Goal: Task Accomplishment & Management: Manage account settings

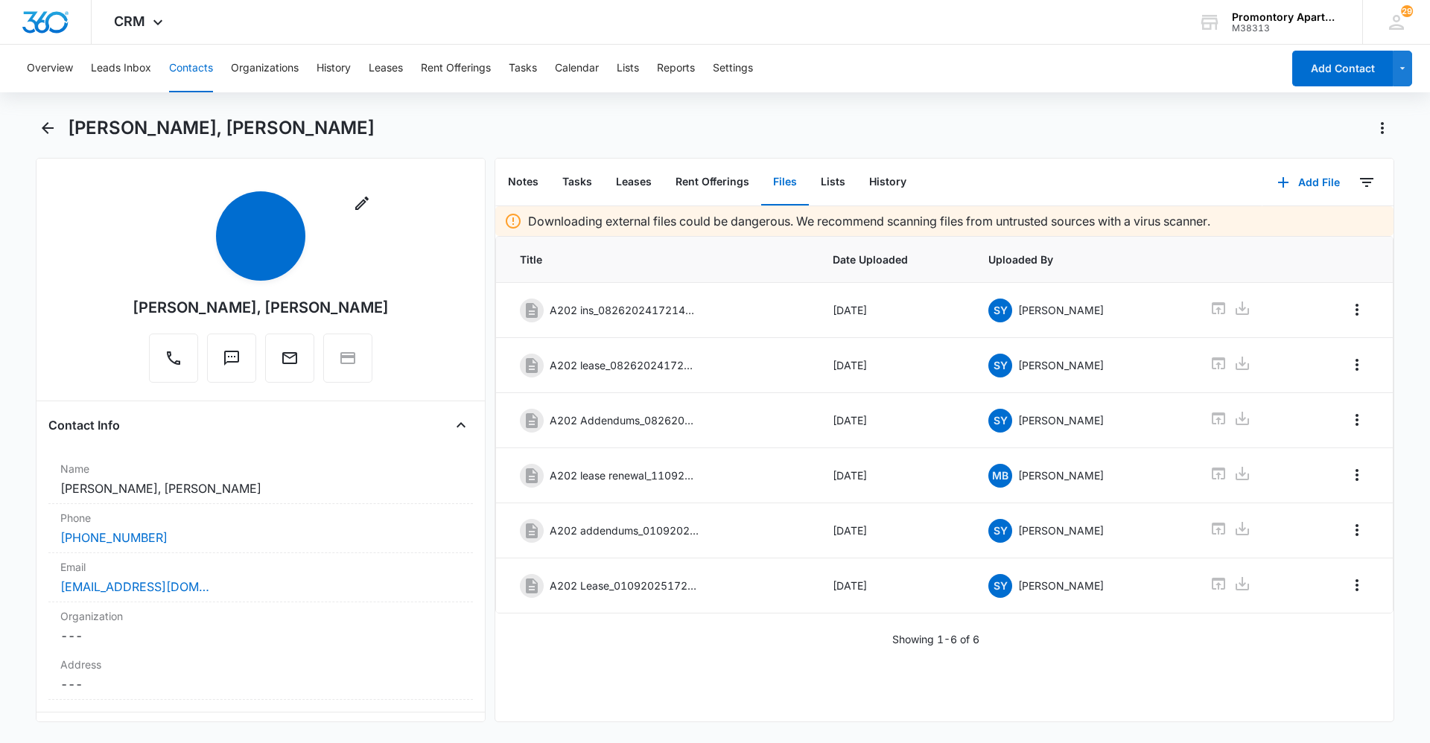
scroll to position [223, 0]
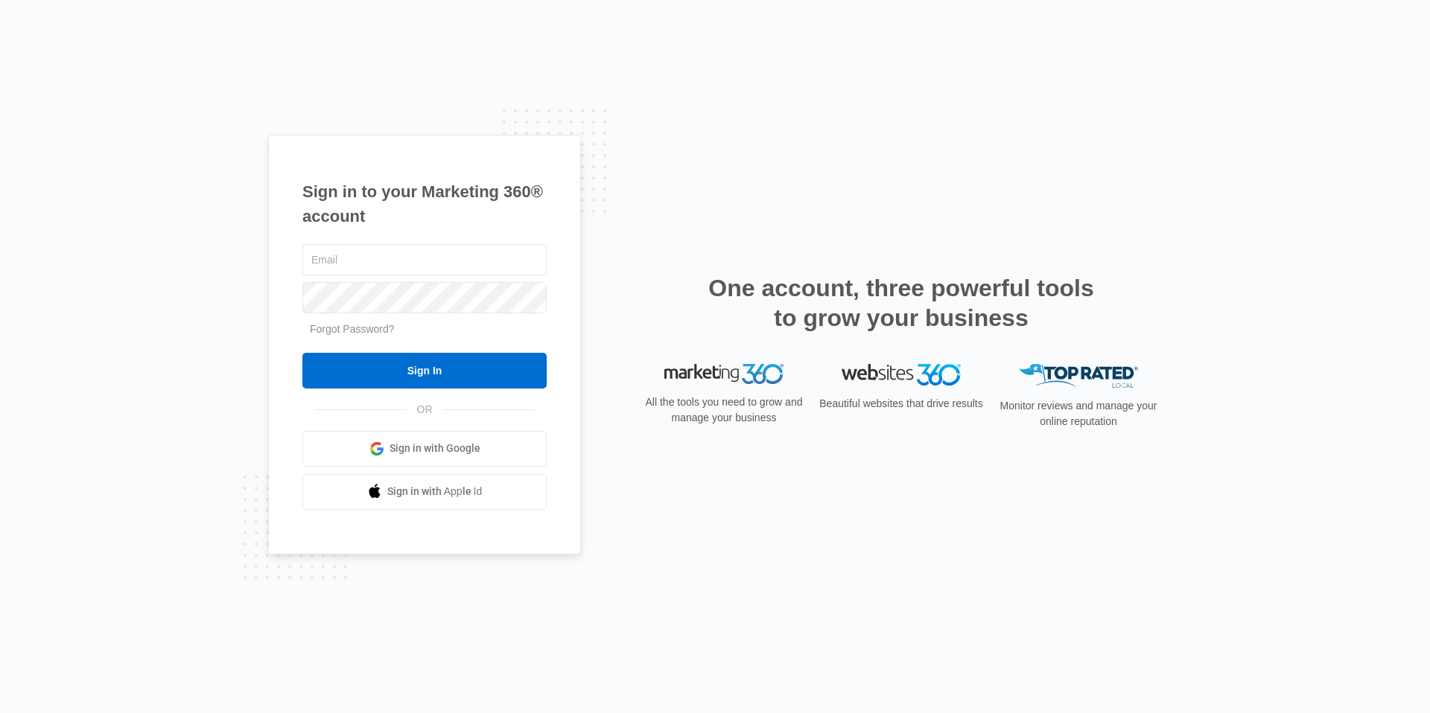
click at [1200, 135] on div "Sign in to your Marketing 360® account Forgot Password? Sign In OR Sign in with…" at bounding box center [715, 356] width 1430 height 713
type input "[EMAIL_ADDRESS][DOMAIN_NAME]"
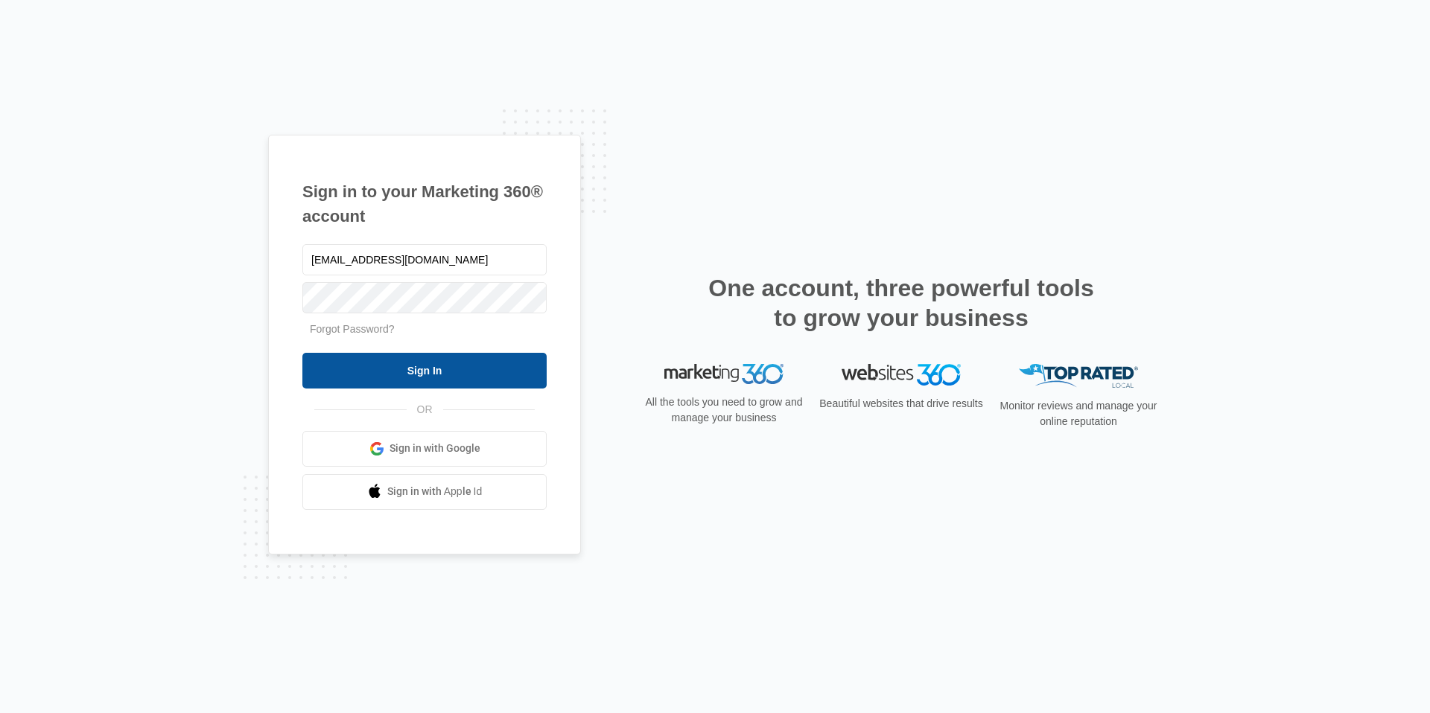
click at [428, 372] on input "Sign In" at bounding box center [424, 371] width 244 height 36
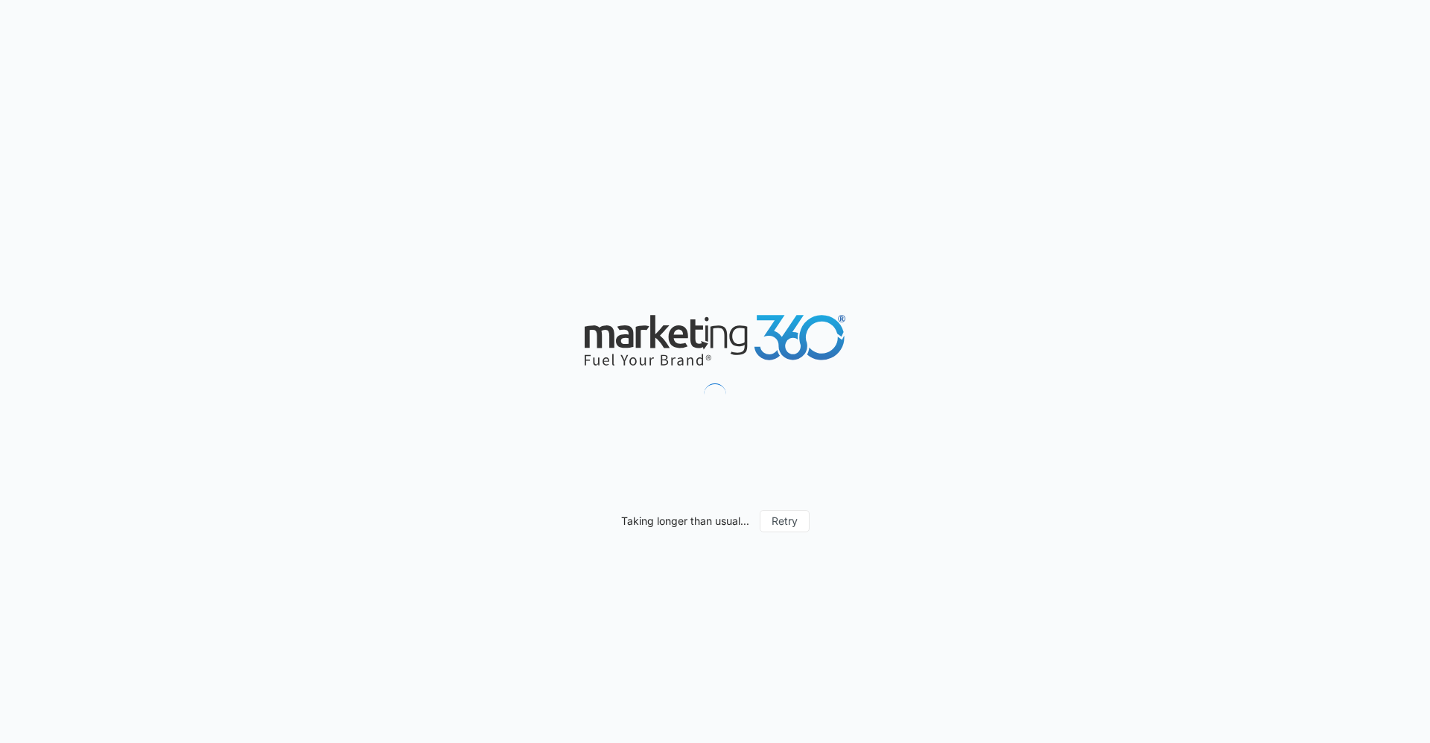
click at [814, 362] on icon at bounding box center [714, 340] width 261 height 51
click at [788, 379] on div "Taking longer than usual... Retry" at bounding box center [715, 371] width 1430 height 743
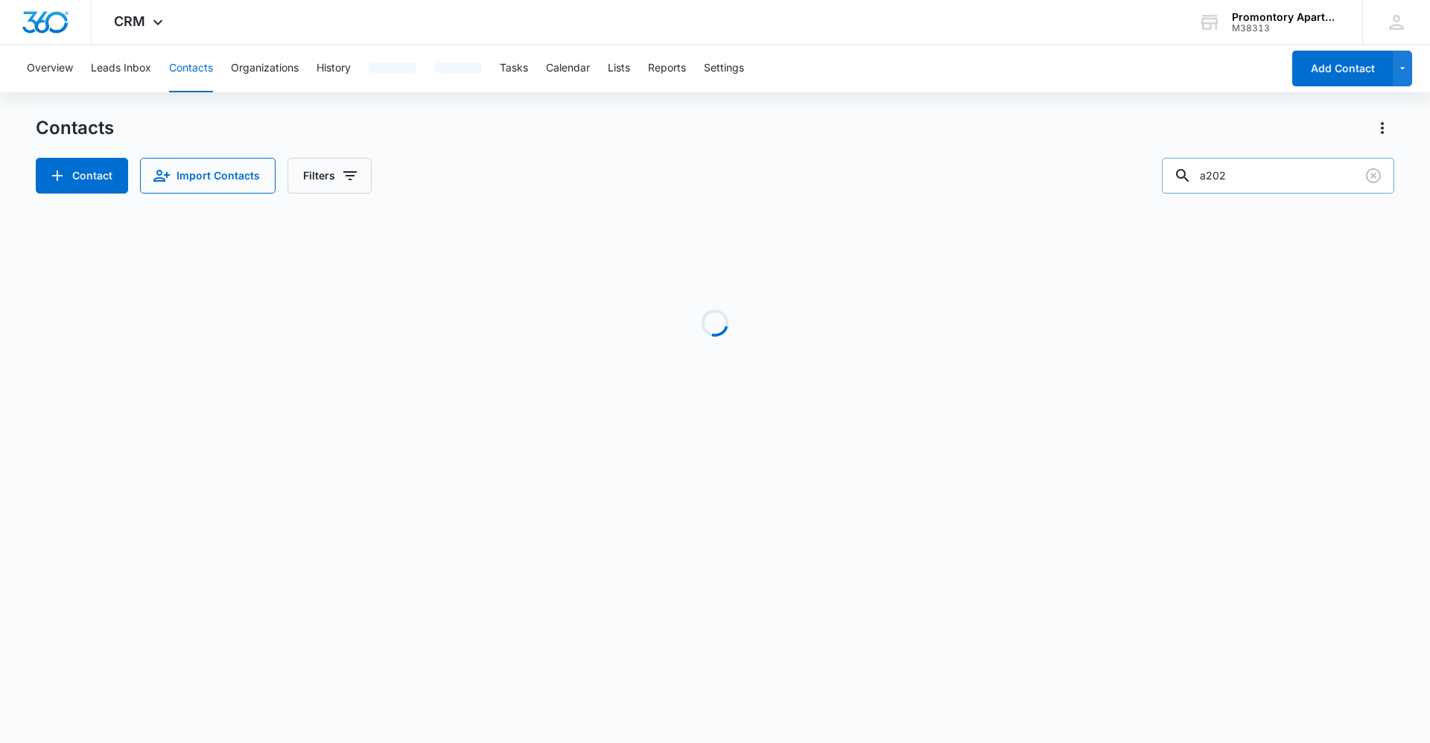
click at [1271, 162] on input "a202" at bounding box center [1278, 176] width 232 height 36
drag, startPoint x: 1267, startPoint y: 170, endPoint x: 1125, endPoint y: 177, distance: 141.7
click at [1135, 177] on div "Contact Import Contacts Filters a202" at bounding box center [715, 176] width 1358 height 36
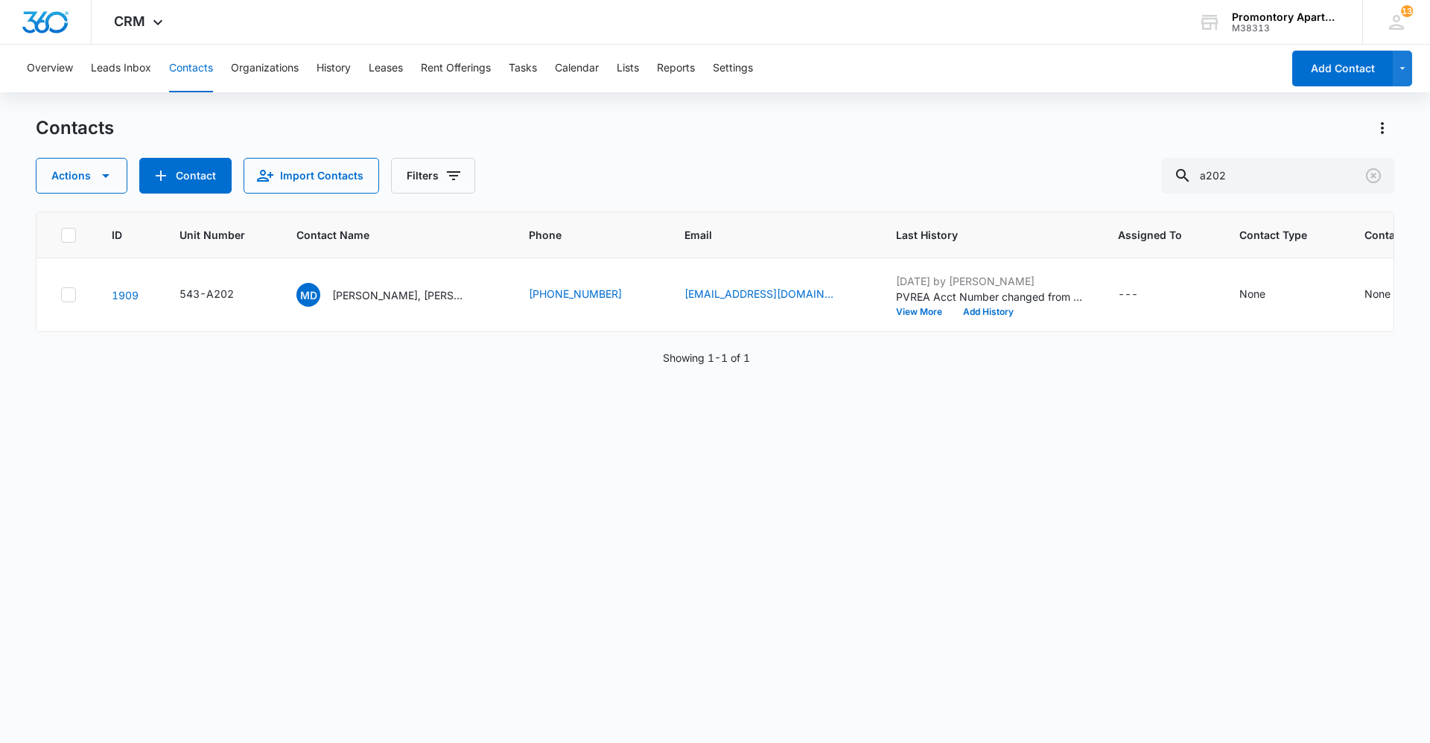
click at [541, 70] on div "Overview Leads Inbox Contacts Organizations History Leases Rent Offerings Tasks…" at bounding box center [650, 69] width 1264 height 48
click at [530, 70] on button "Tasks" at bounding box center [523, 69] width 28 height 48
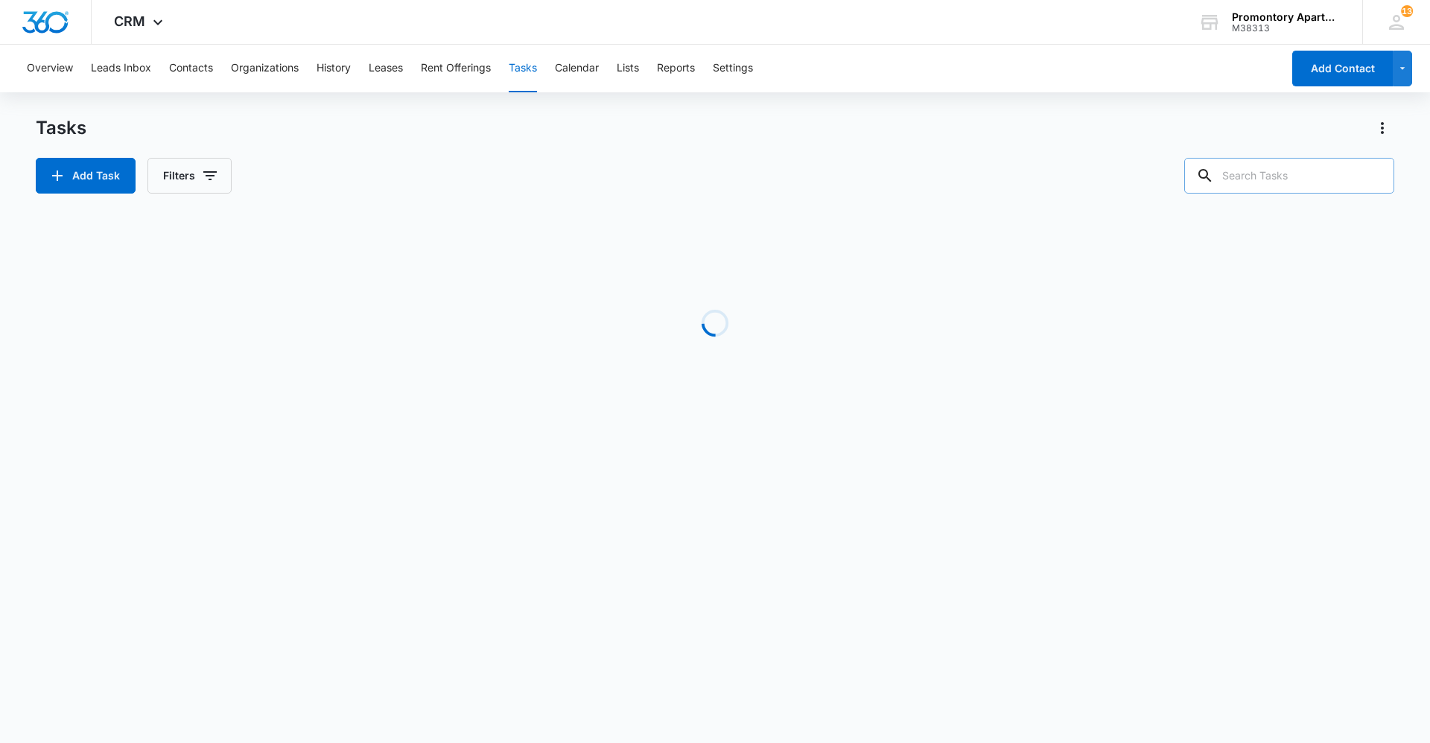
click at [1281, 180] on input "text" at bounding box center [1289, 176] width 210 height 36
type input "r201"
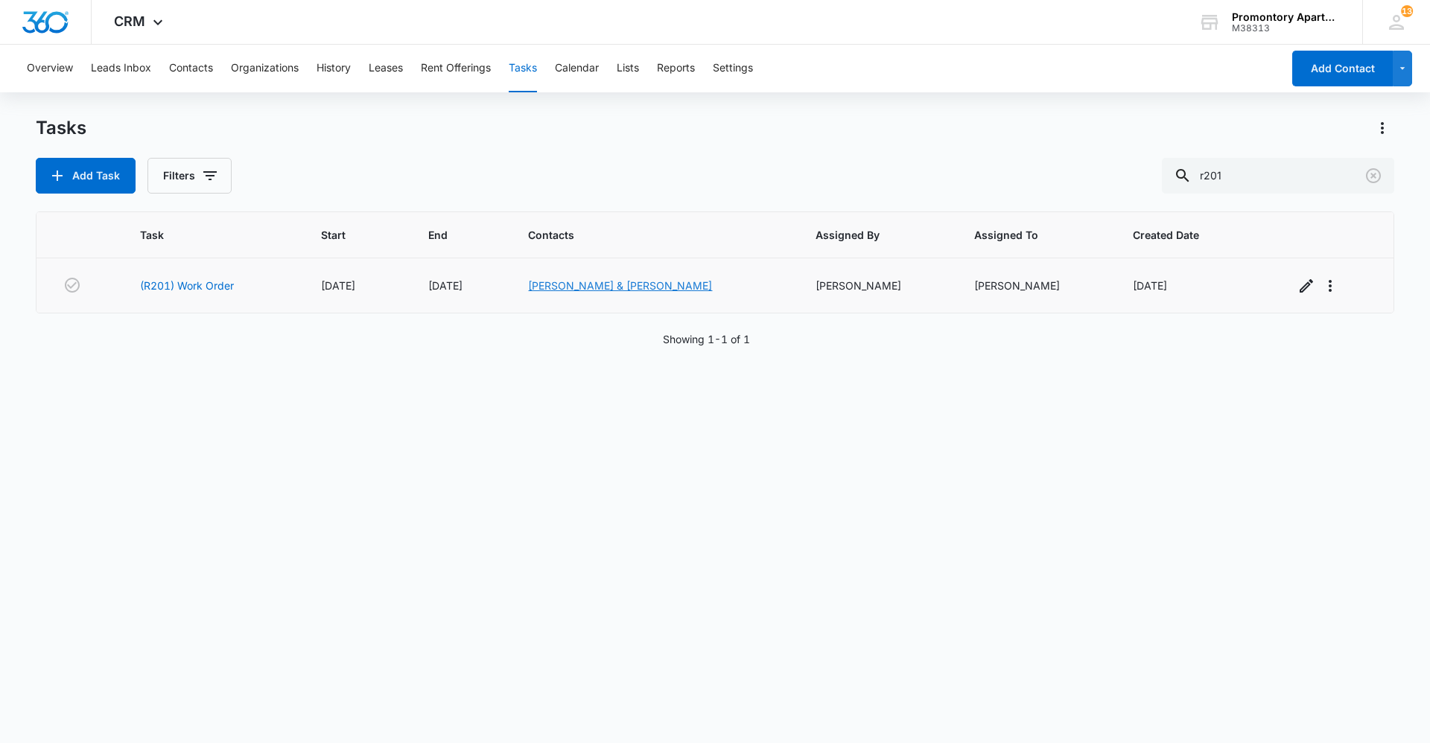
click at [579, 288] on link "[PERSON_NAME] & [PERSON_NAME]" at bounding box center [620, 285] width 184 height 13
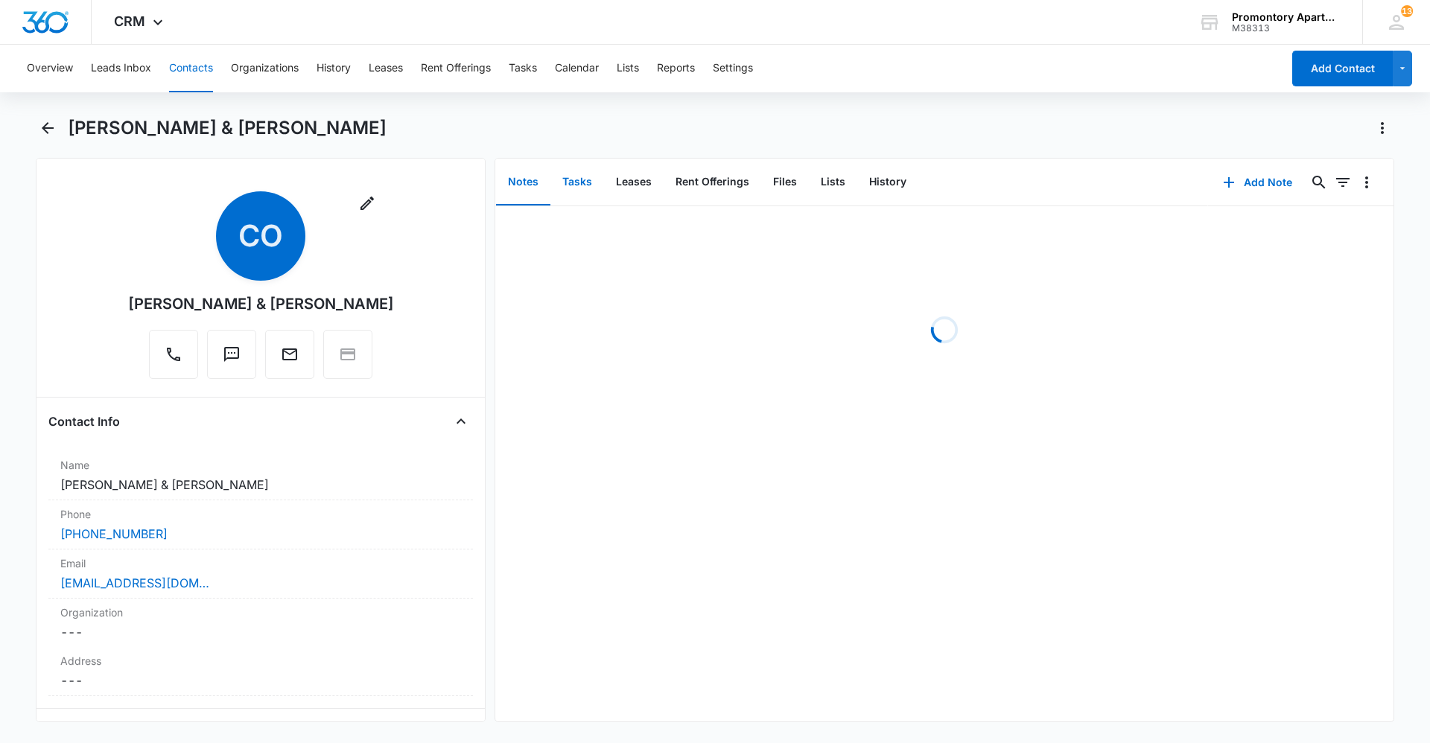
click at [586, 179] on button "Tasks" at bounding box center [577, 182] width 54 height 46
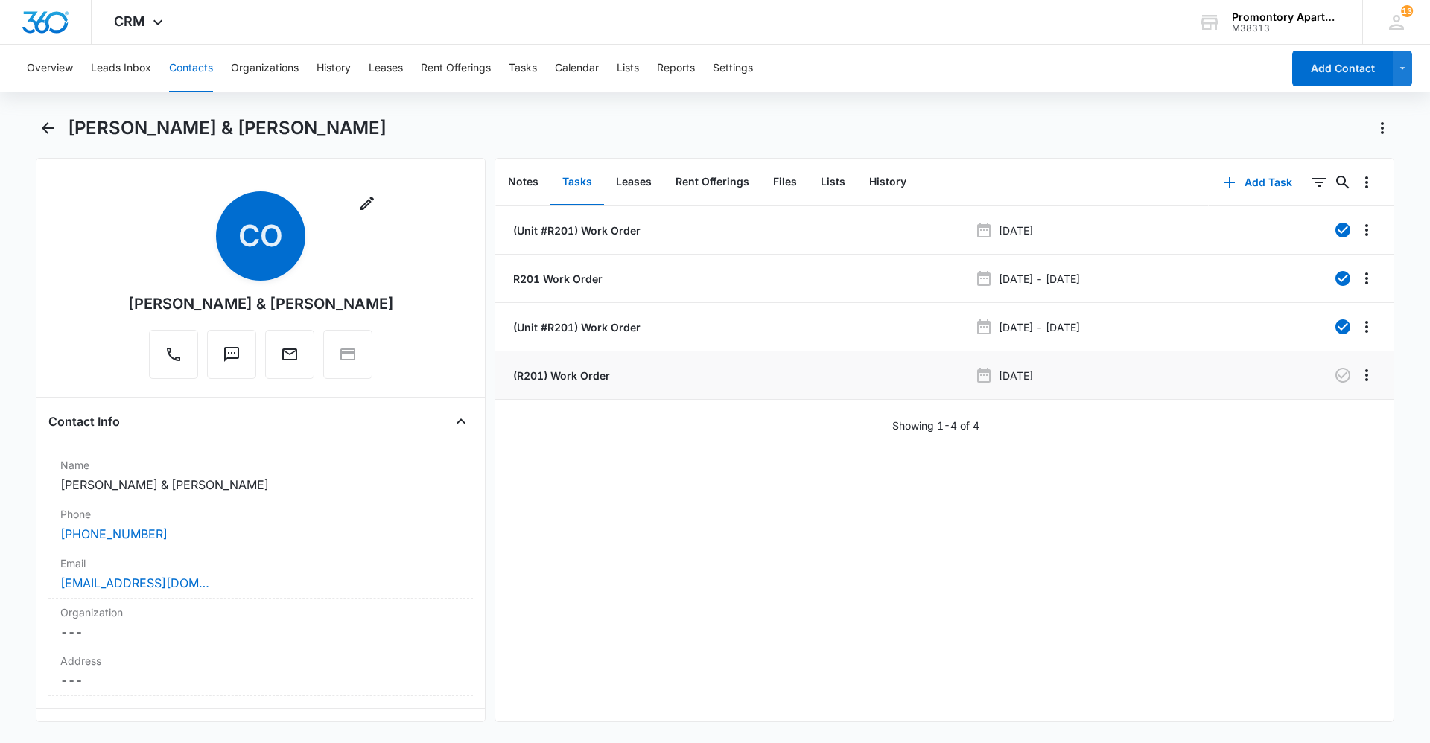
click at [599, 377] on p "(R201) Work Order" at bounding box center [560, 376] width 100 height 16
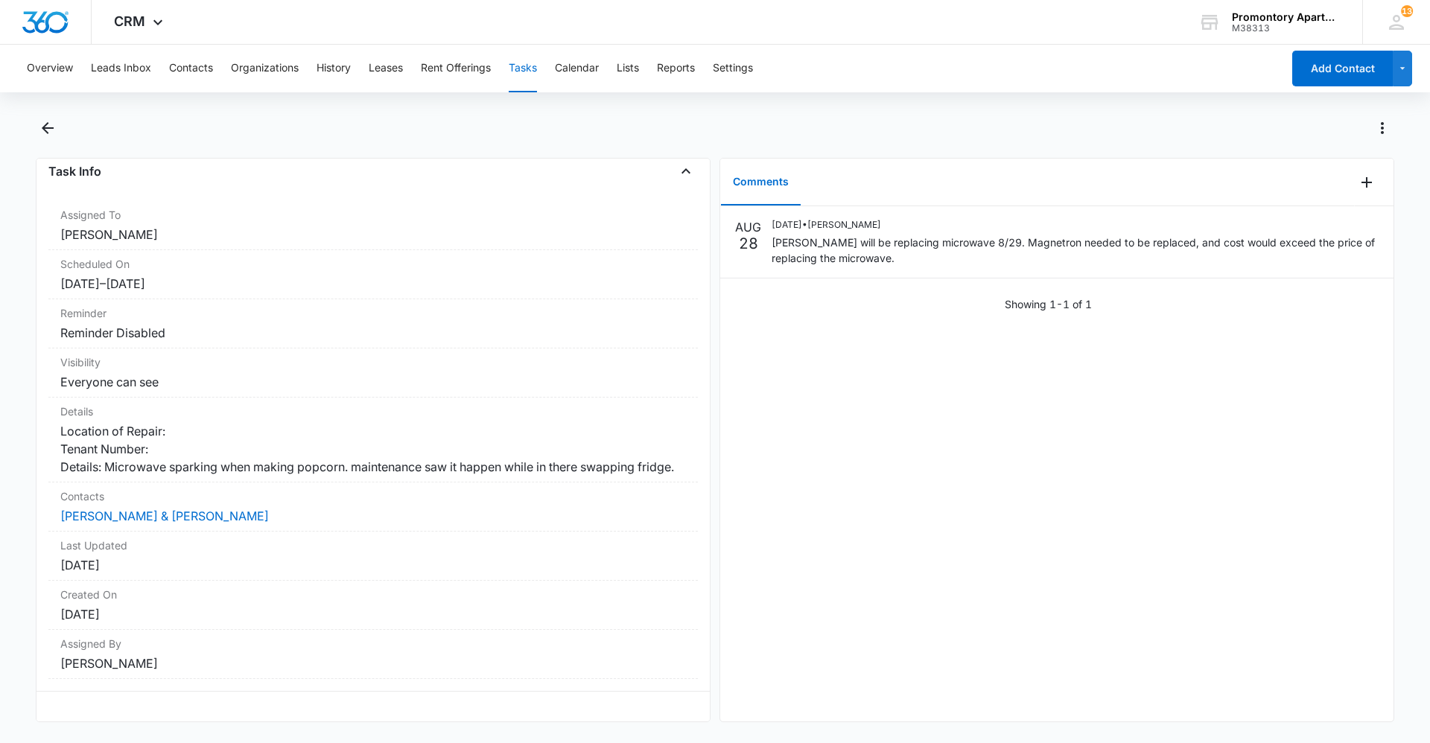
scroll to position [38, 0]
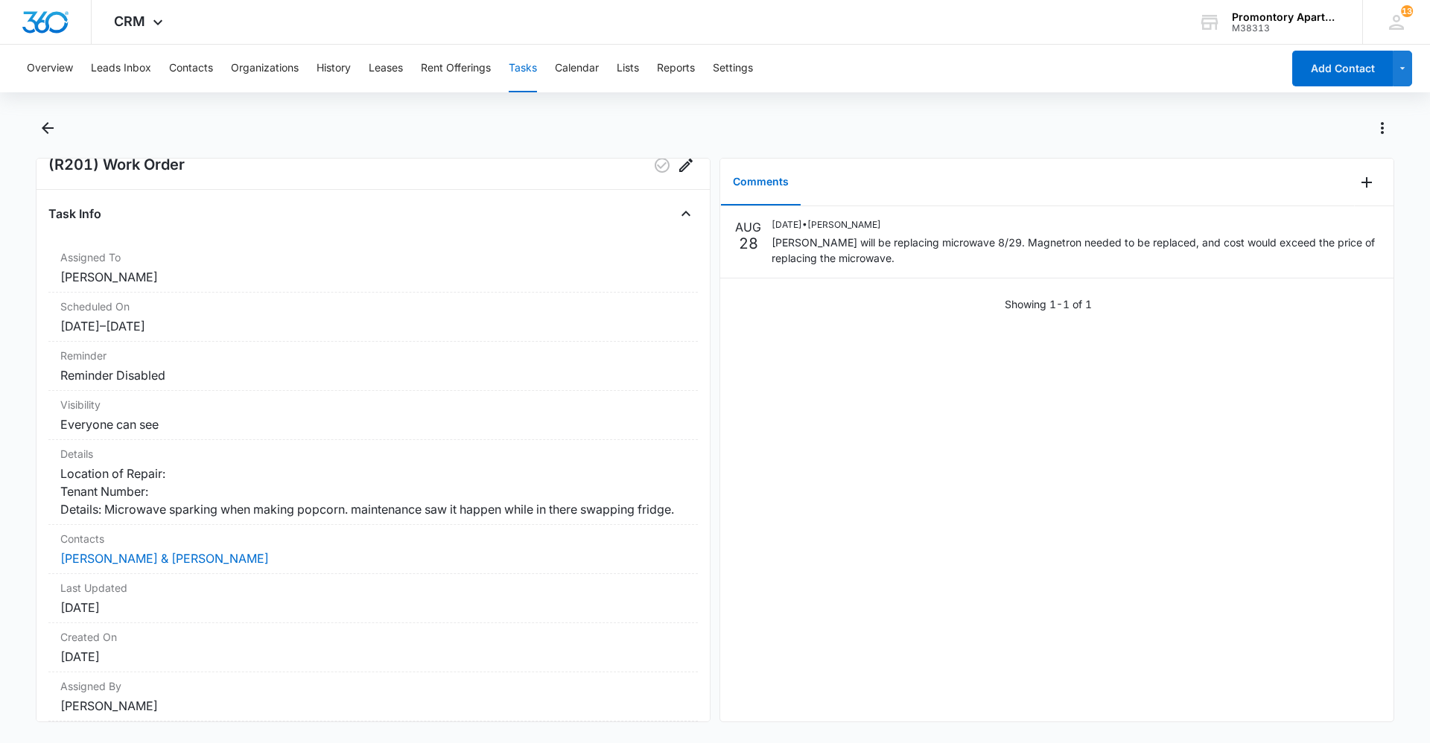
click at [920, 412] on div "[DATE] [DATE] • [PERSON_NAME] will be replacing microwave 8/29. Magnetron neede…" at bounding box center [1056, 463] width 673 height 515
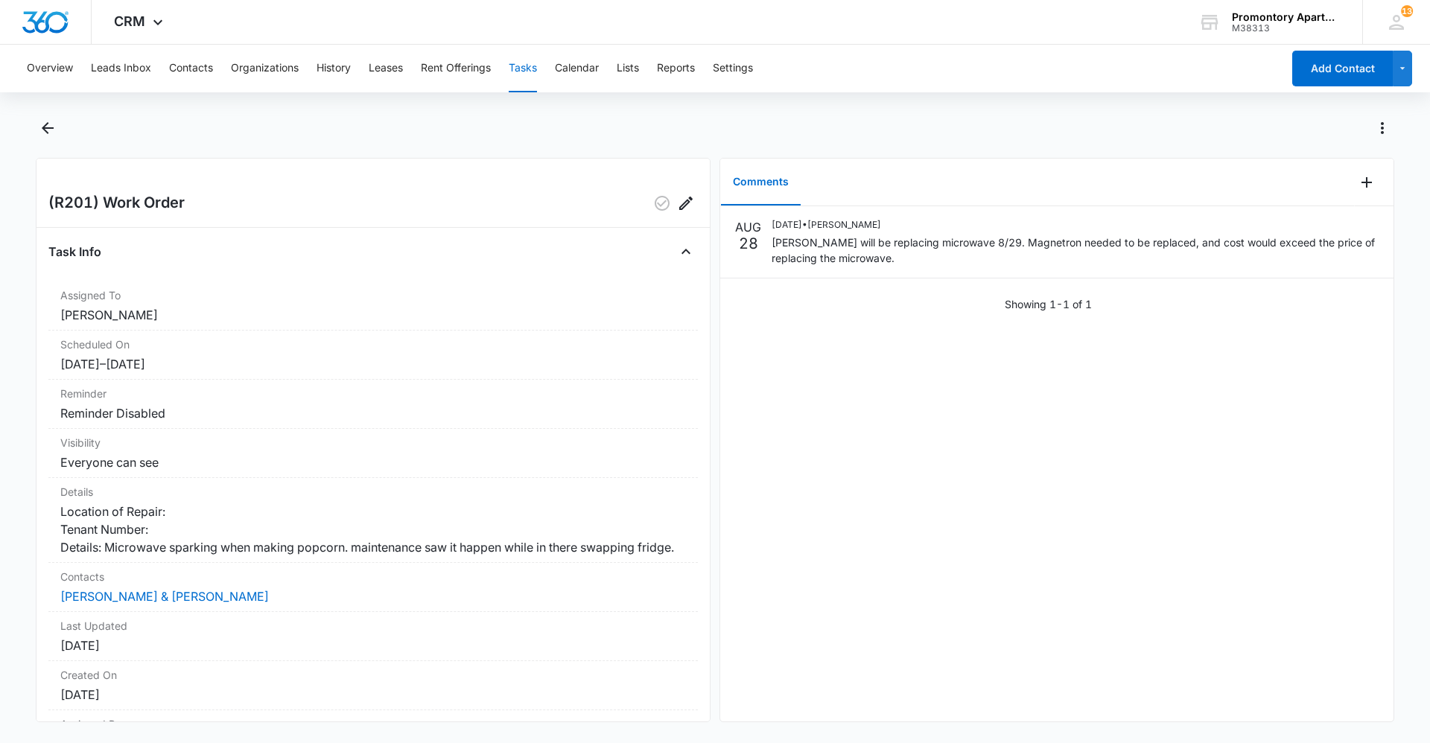
click at [817, 378] on div "[DATE] [DATE] • [PERSON_NAME] will be replacing microwave 8/29. Magnetron neede…" at bounding box center [1056, 463] width 673 height 515
click at [818, 374] on div "[DATE] [DATE] • [PERSON_NAME] will be replacing microwave 8/29. Magnetron neede…" at bounding box center [1056, 463] width 673 height 515
click at [1277, 551] on div "[DATE] [DATE] • [PERSON_NAME] will be replacing microwave 8/29. Magnetron neede…" at bounding box center [1056, 463] width 673 height 515
